Goal: Transaction & Acquisition: Purchase product/service

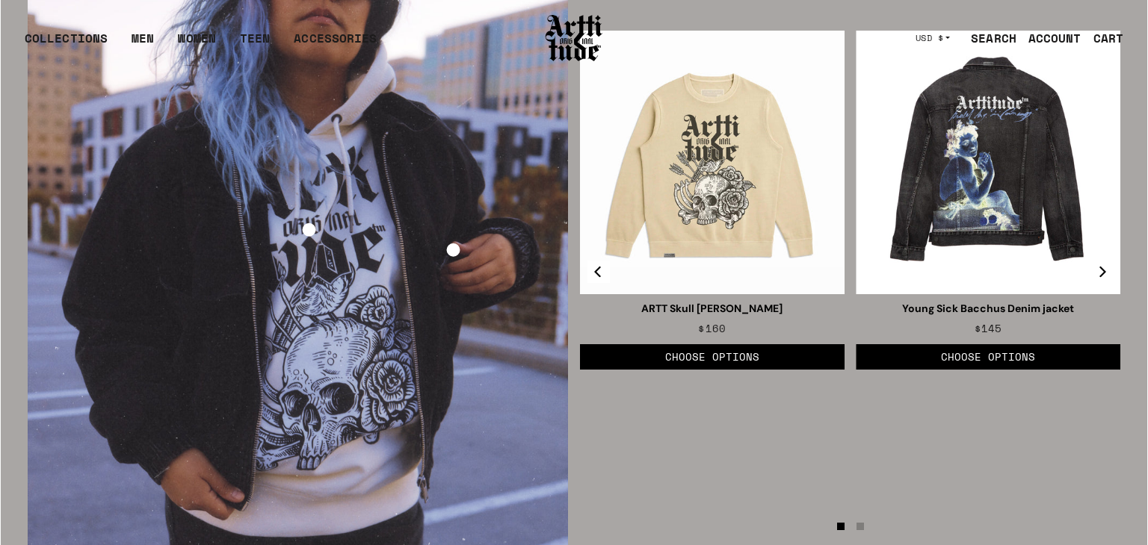
scroll to position [2087, 0]
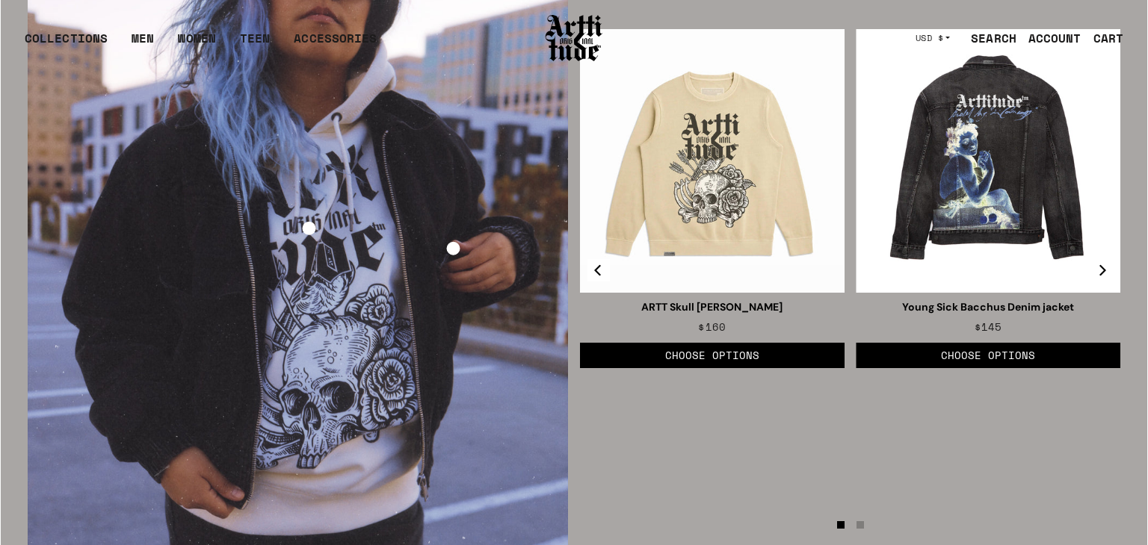
click at [1105, 267] on icon "Next" at bounding box center [1101, 269] width 11 height 11
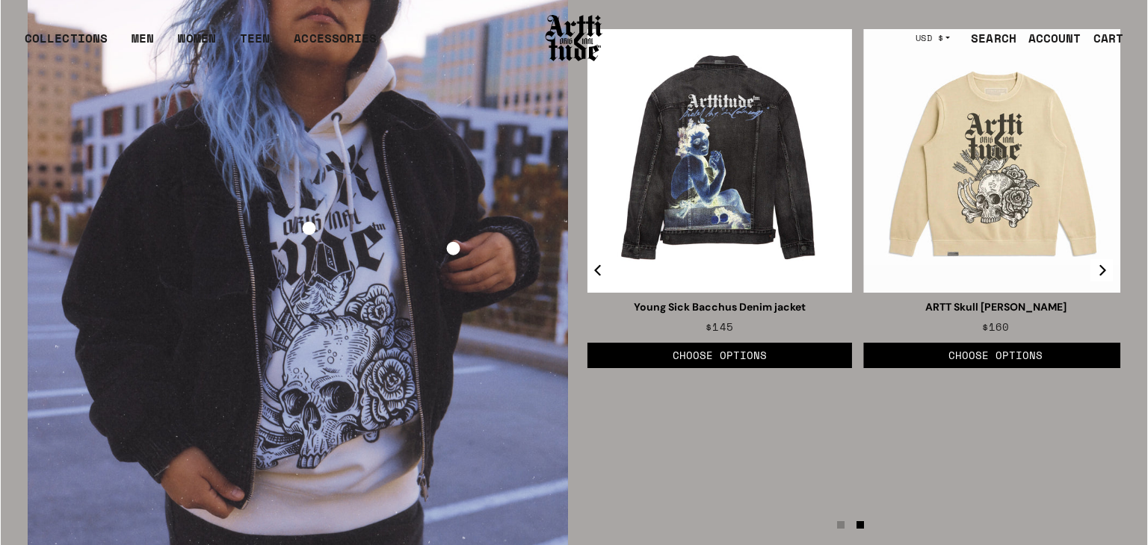
click at [1105, 267] on icon "Next" at bounding box center [1101, 269] width 11 height 11
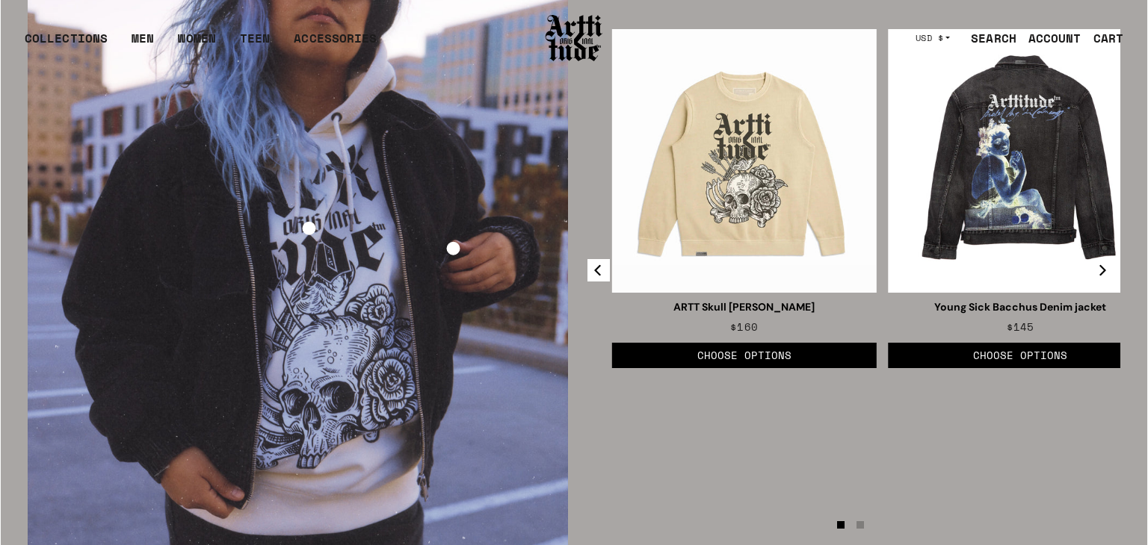
click at [1105, 267] on icon "Next" at bounding box center [1101, 269] width 11 height 11
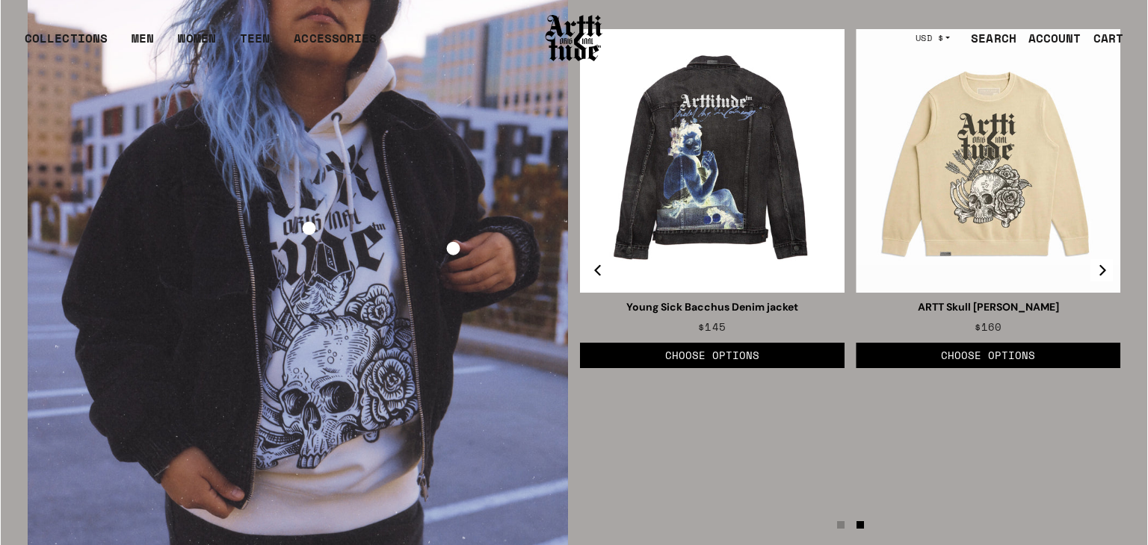
click at [1105, 267] on icon "Next" at bounding box center [1101, 269] width 11 height 11
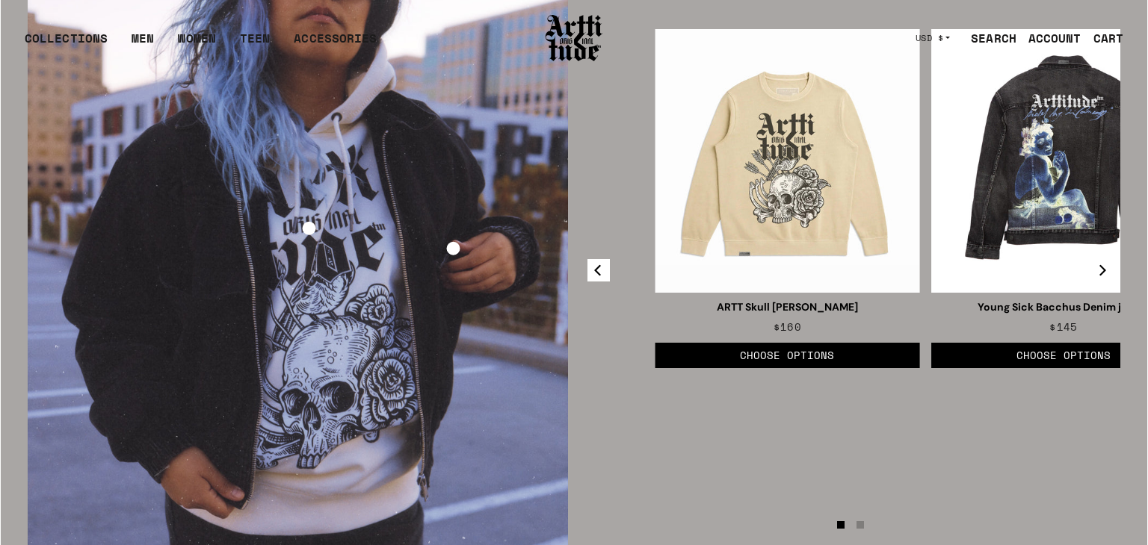
click at [1105, 267] on icon "Next" at bounding box center [1101, 269] width 11 height 11
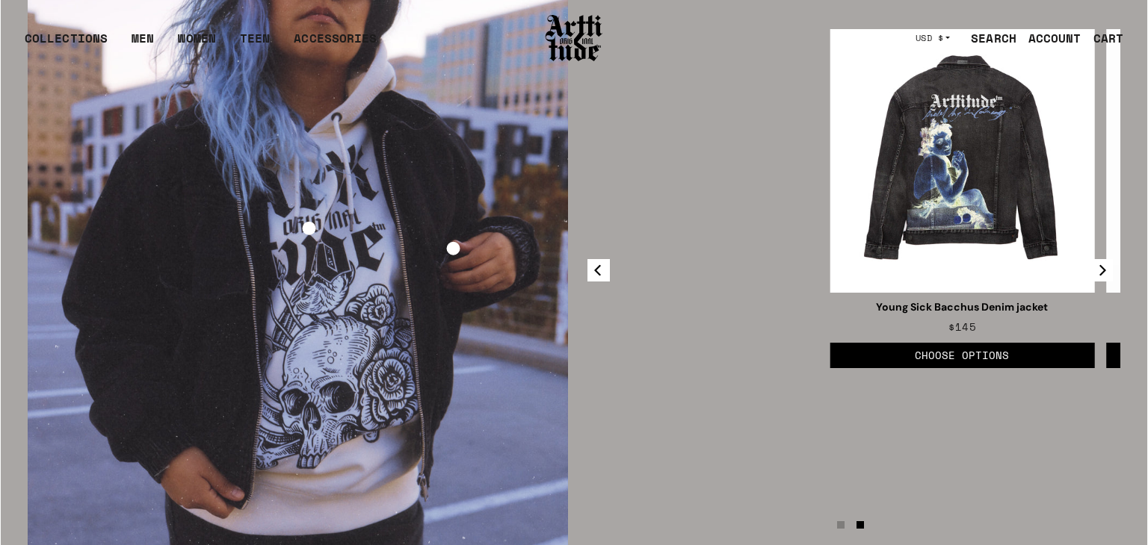
click at [1105, 267] on icon "Next" at bounding box center [1101, 269] width 11 height 11
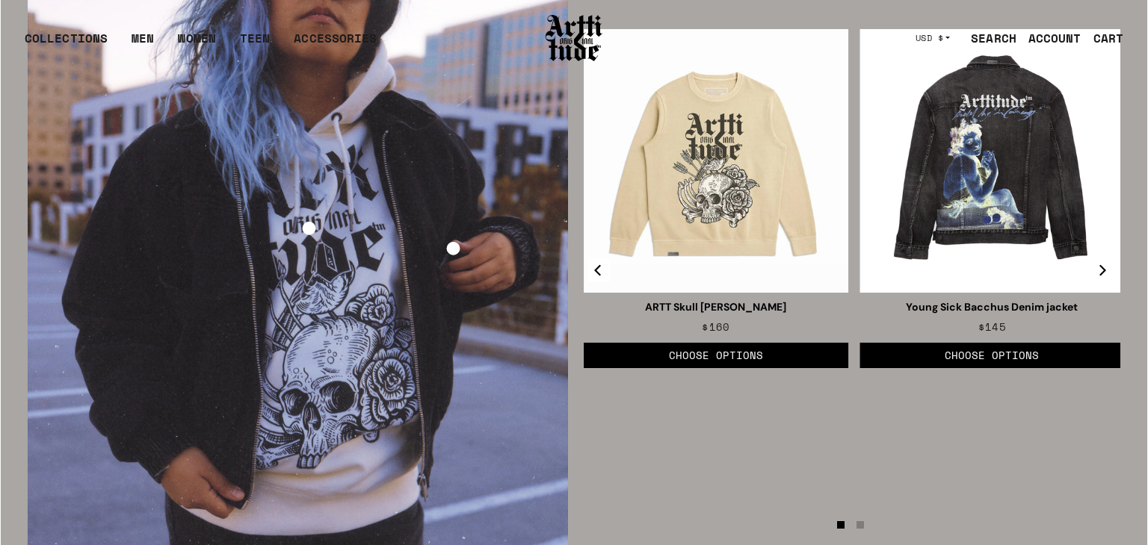
click at [1105, 267] on icon "Next" at bounding box center [1101, 269] width 11 height 11
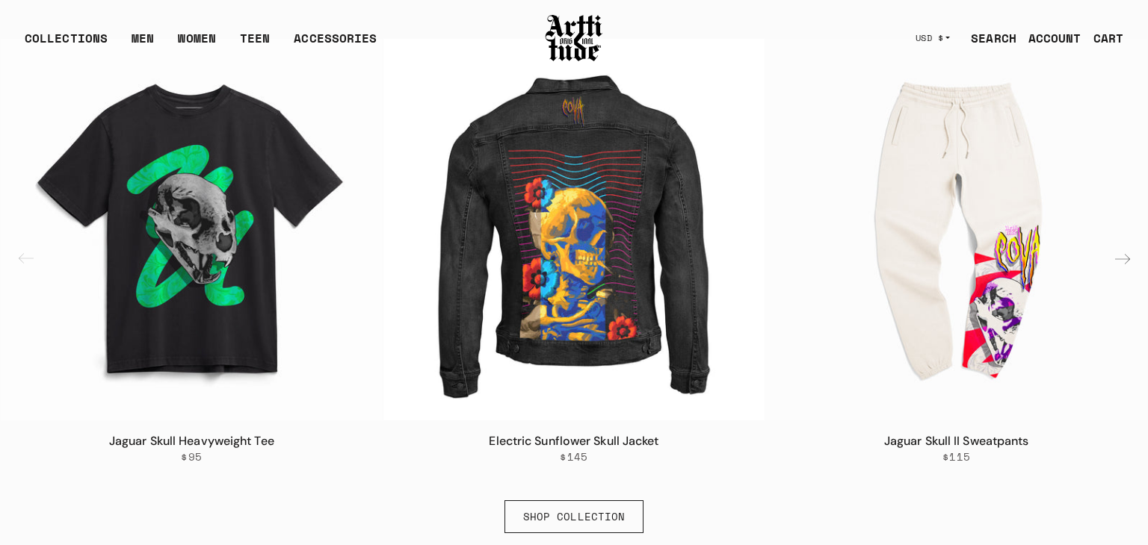
scroll to position [752, 0]
click at [1133, 260] on div "Next slide" at bounding box center [1122, 260] width 36 height 36
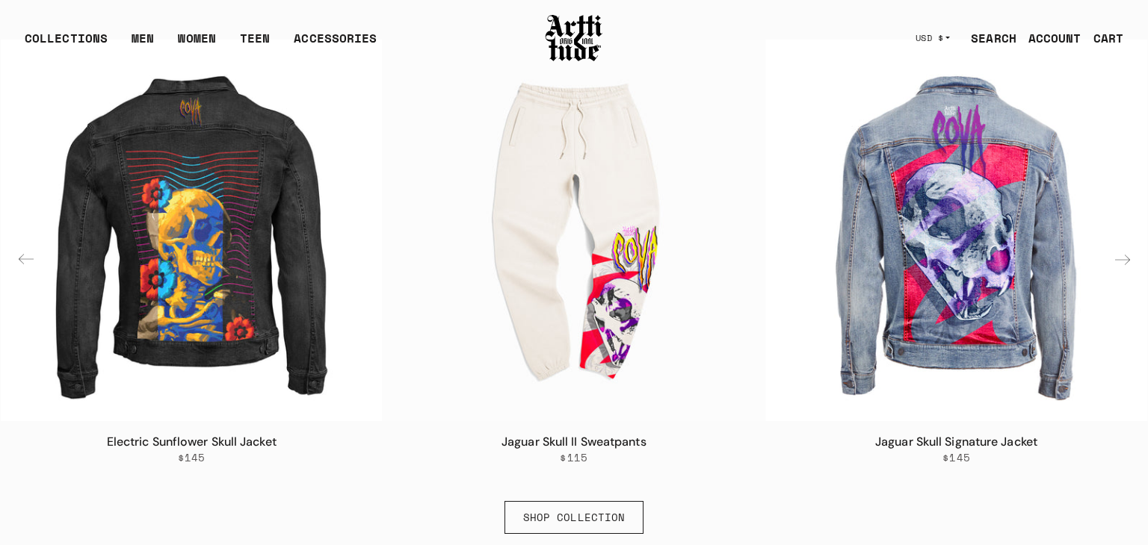
click at [1133, 260] on div "Next slide" at bounding box center [1122, 260] width 36 height 36
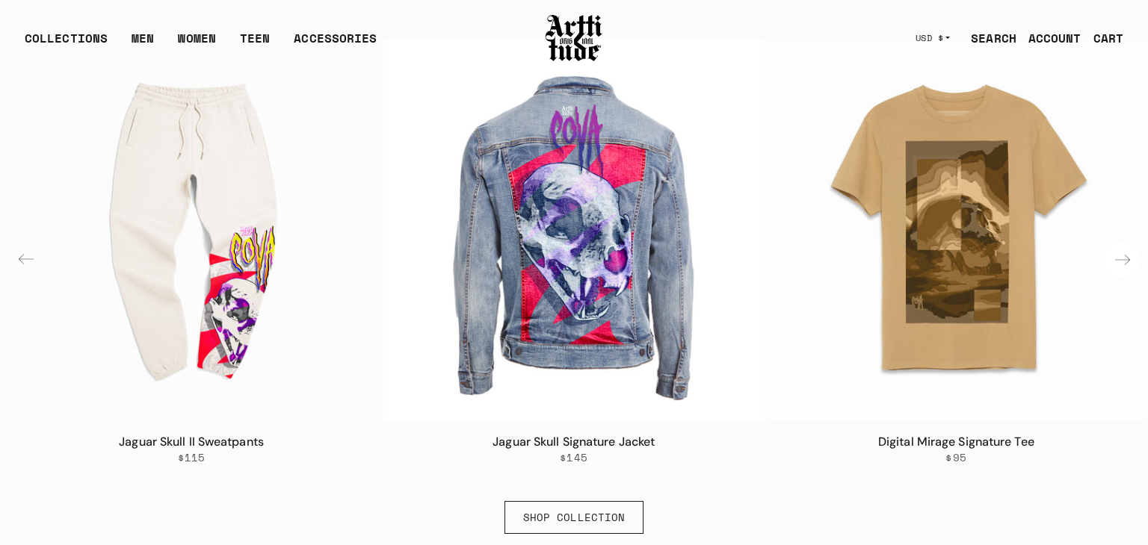
click at [1133, 260] on div "Next slide" at bounding box center [1122, 260] width 36 height 36
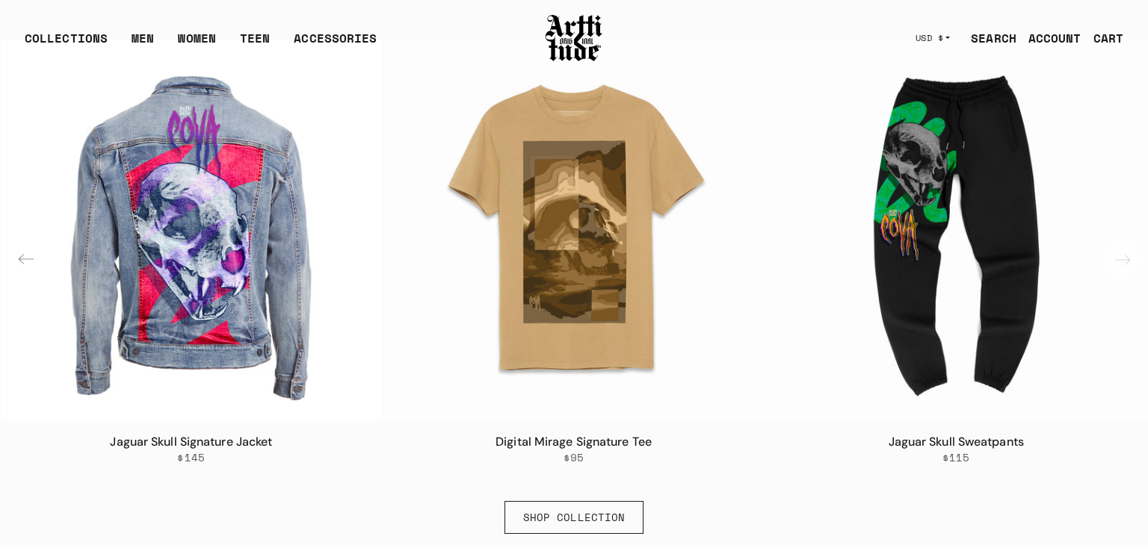
click at [1133, 260] on img "6 / 6" at bounding box center [956, 231] width 382 height 382
